Goal: Task Accomplishment & Management: Use online tool/utility

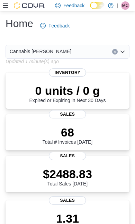
click at [5, 7] on icon at bounding box center [6, 6] width 6 height 6
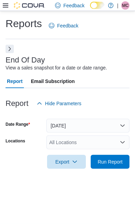
scroll to position [16, 0]
click at [114, 158] on span "Run Report" at bounding box center [110, 161] width 25 height 7
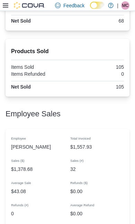
scroll to position [532, 0]
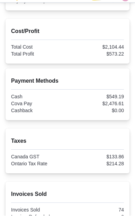
scroll to position [322, 0]
